Goal: Information Seeking & Learning: Learn about a topic

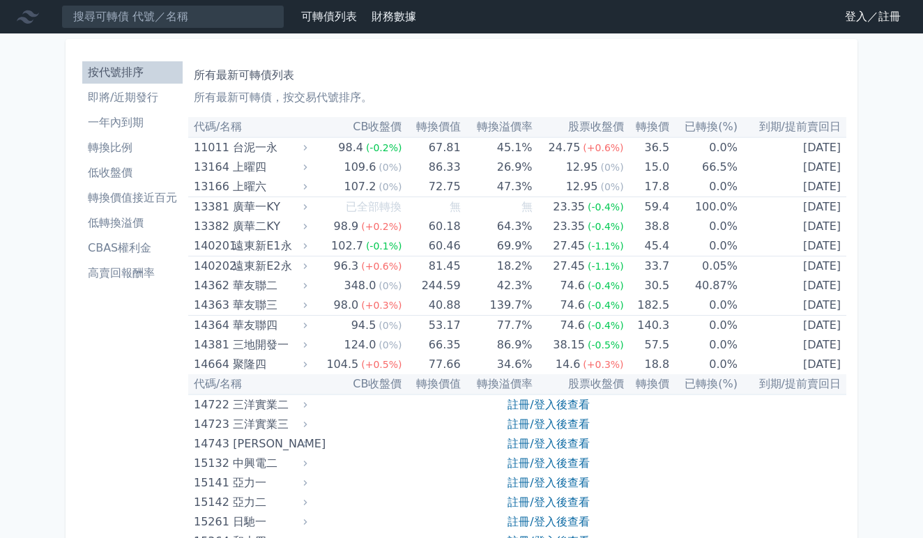
click at [241, 26] on input at bounding box center [172, 17] width 223 height 24
type input "ˇ"
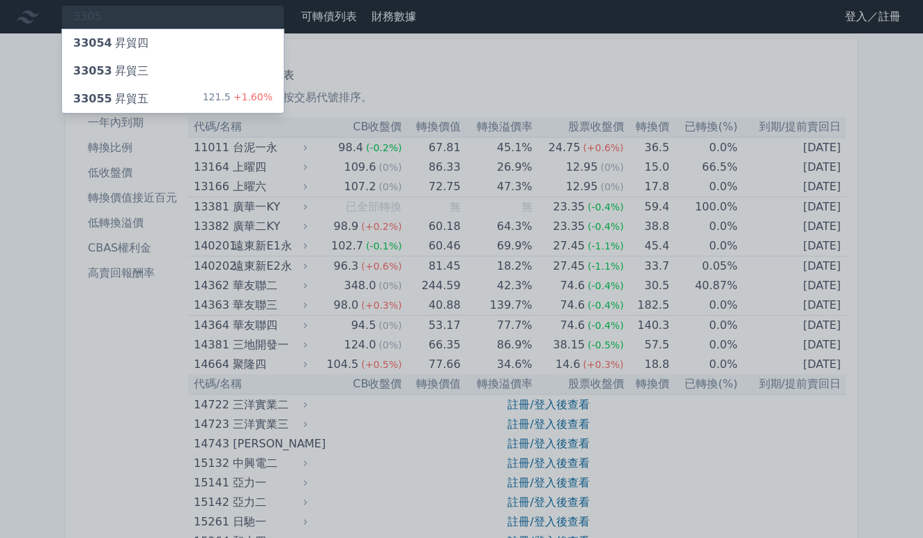
type input "3305"
click at [220, 72] on div "33053 昇貿三" at bounding box center [173, 71] width 222 height 28
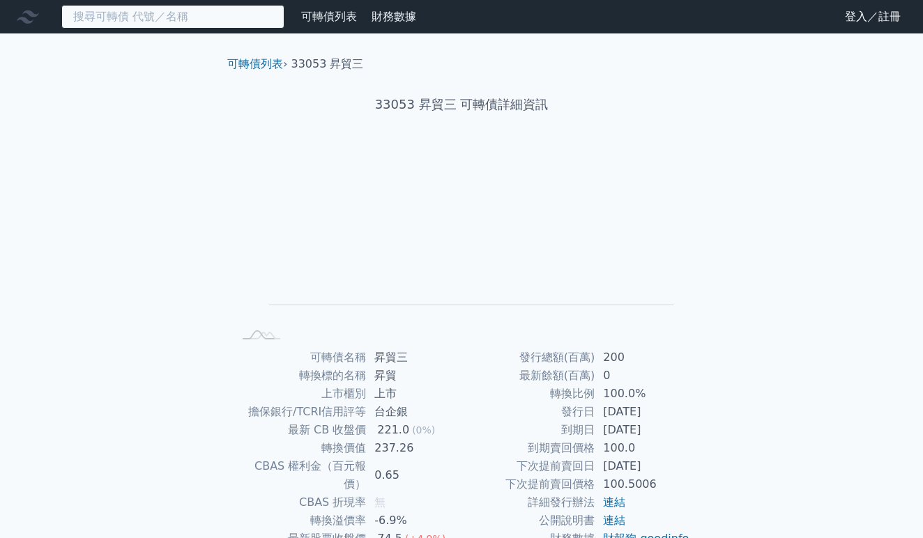
click at [175, 15] on input at bounding box center [172, 17] width 223 height 24
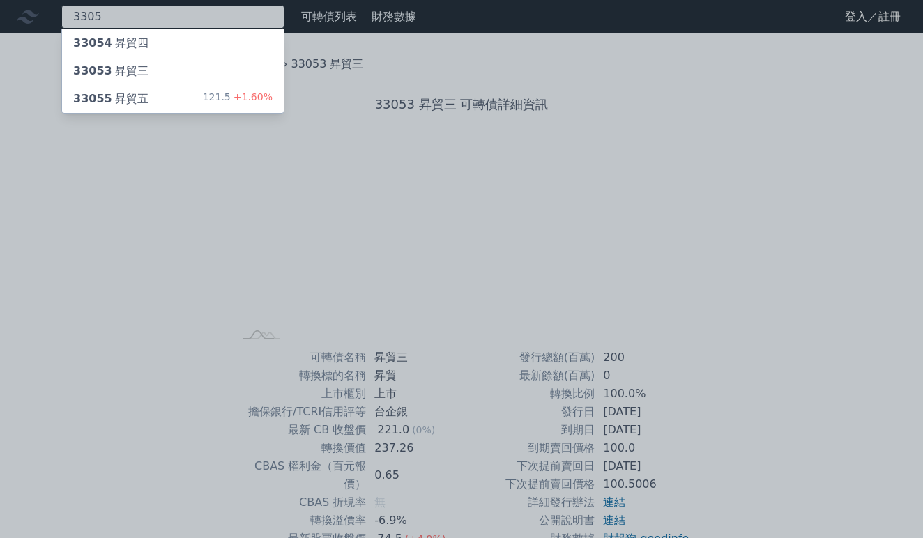
type input "3305"
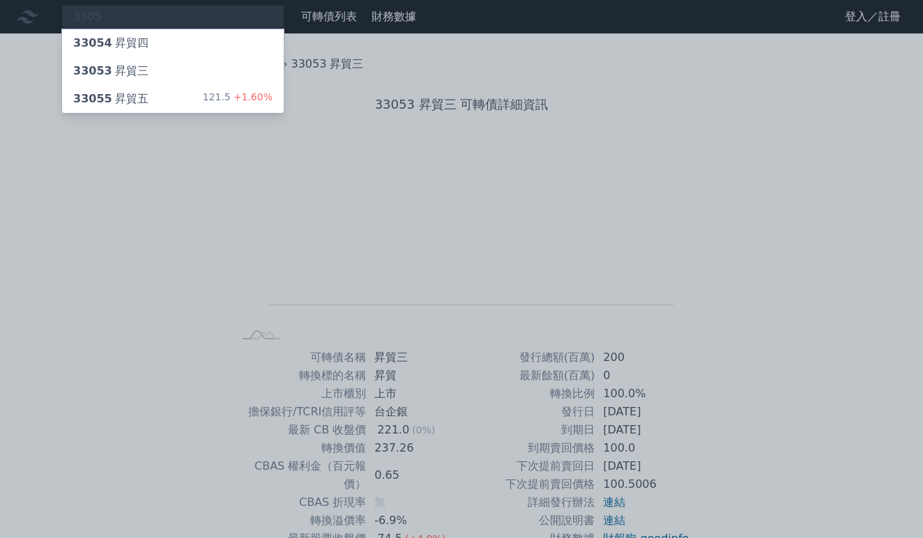
click at [169, 42] on div "33054 昇貿四" at bounding box center [173, 43] width 222 height 28
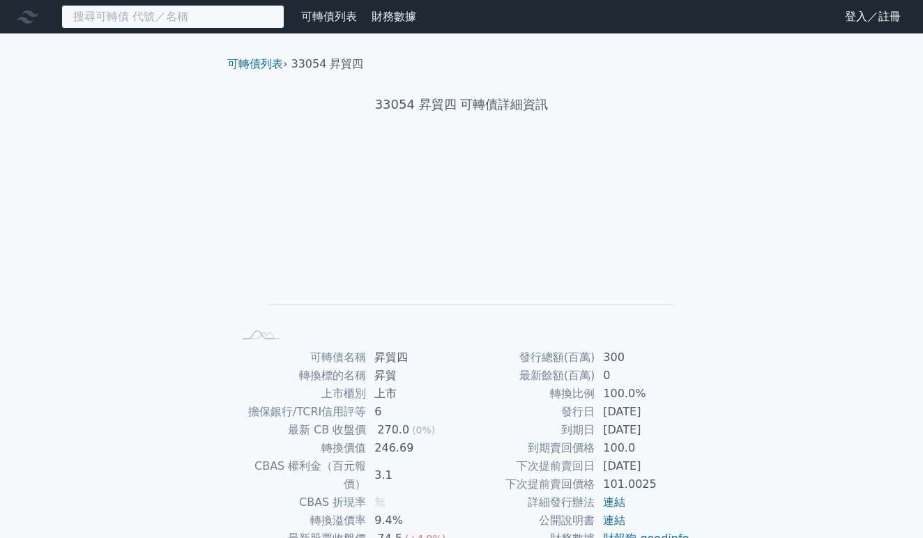
click at [245, 19] on input at bounding box center [172, 17] width 223 height 24
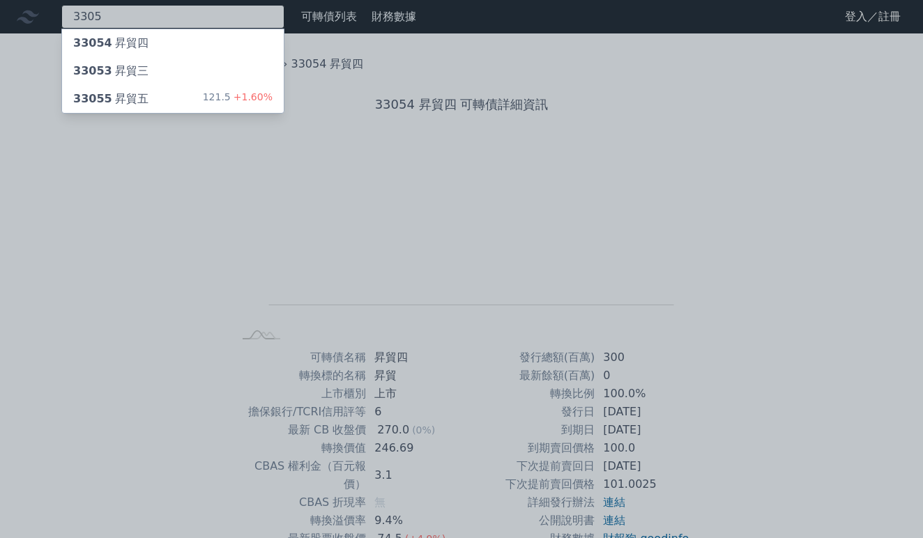
type input "3305"
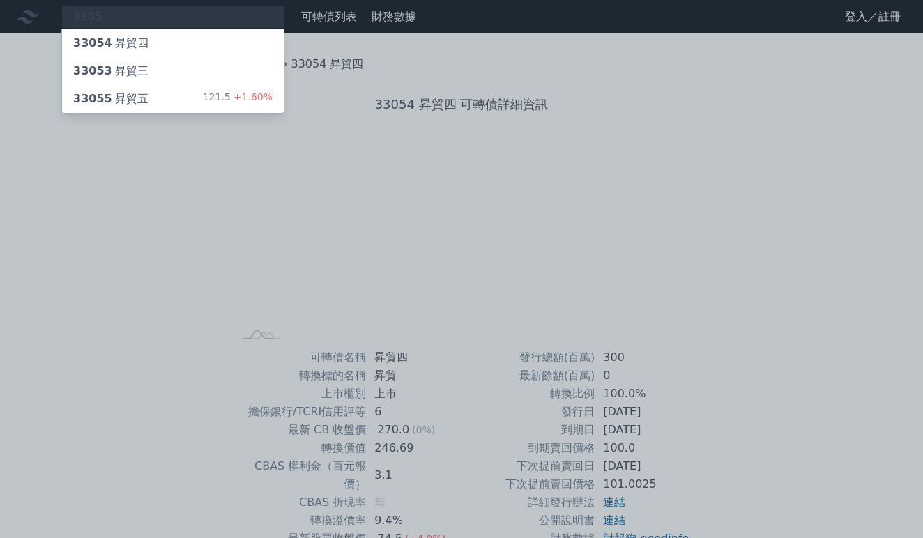
click at [227, 98] on div "121.5 +1.60%" at bounding box center [238, 99] width 70 height 17
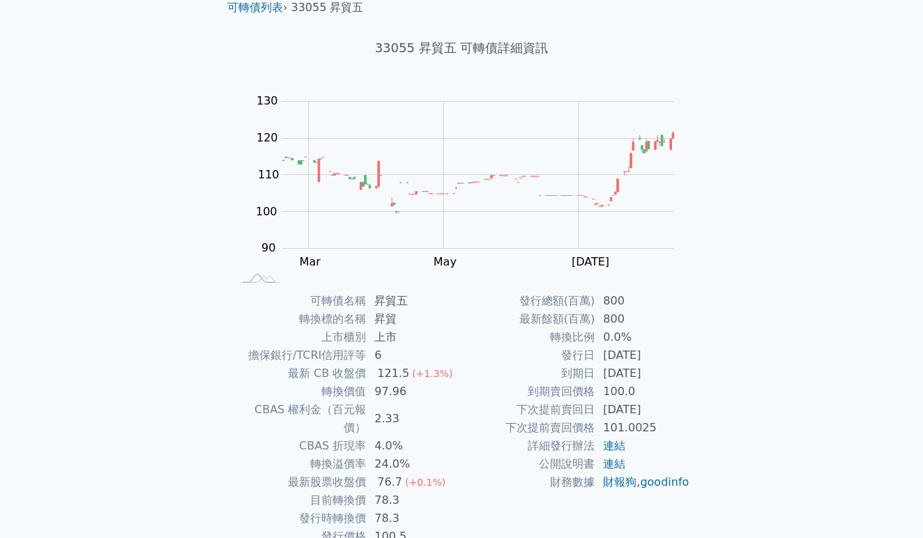
scroll to position [57, 0]
